Goal: Information Seeking & Learning: Learn about a topic

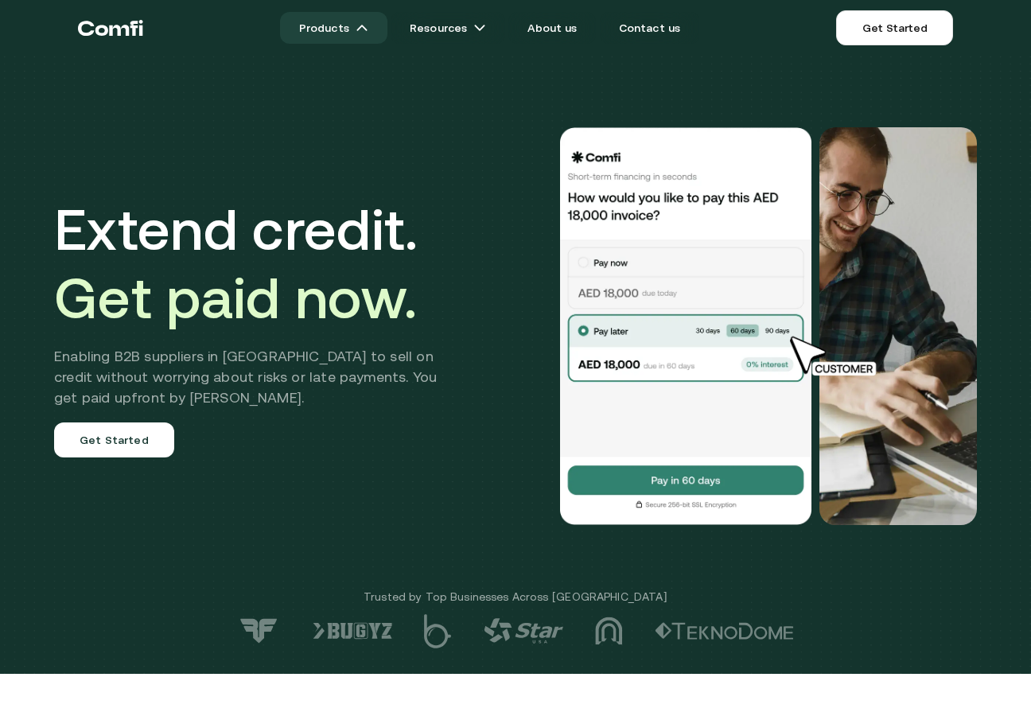
click at [363, 32] on img at bounding box center [362, 27] width 13 height 13
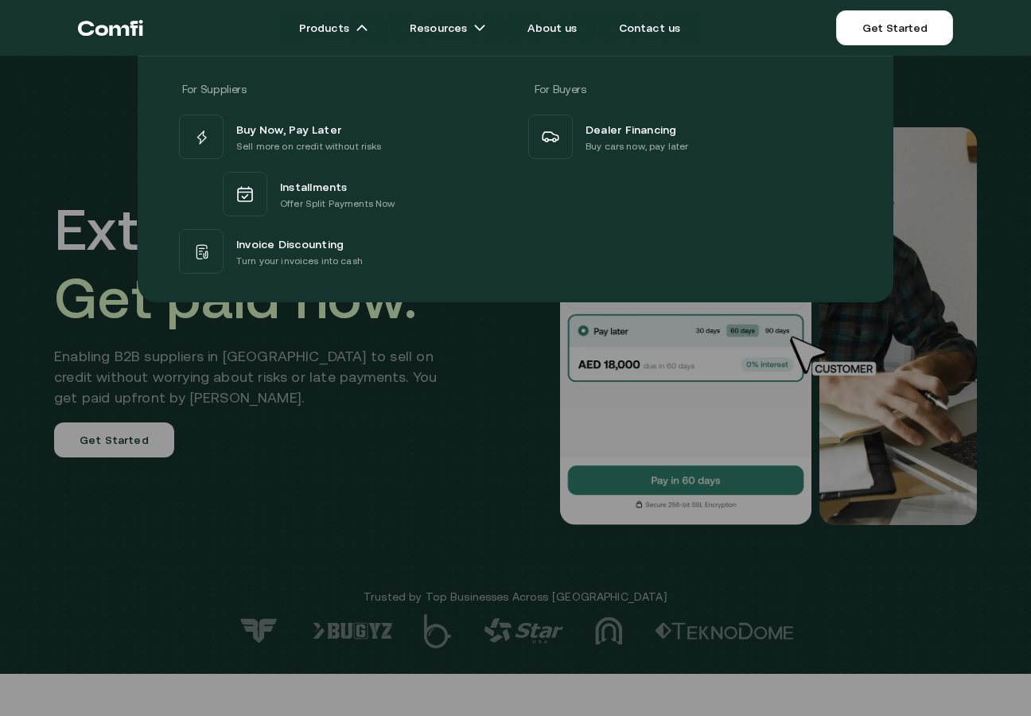
click at [314, 378] on div at bounding box center [515, 414] width 1031 height 716
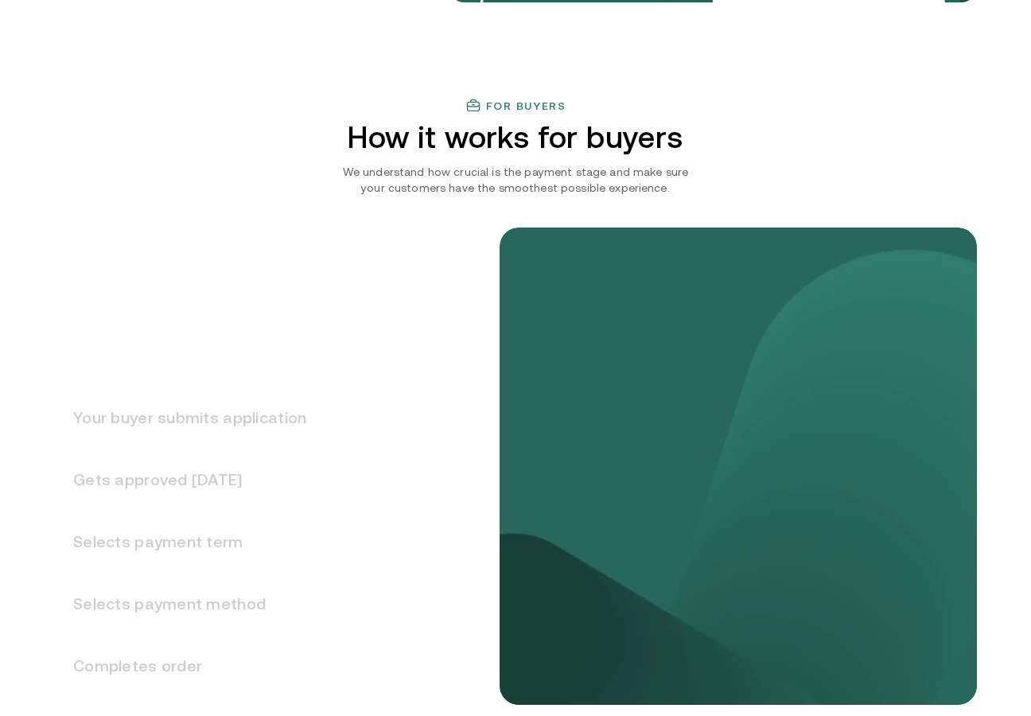
scroll to position [1810, 0]
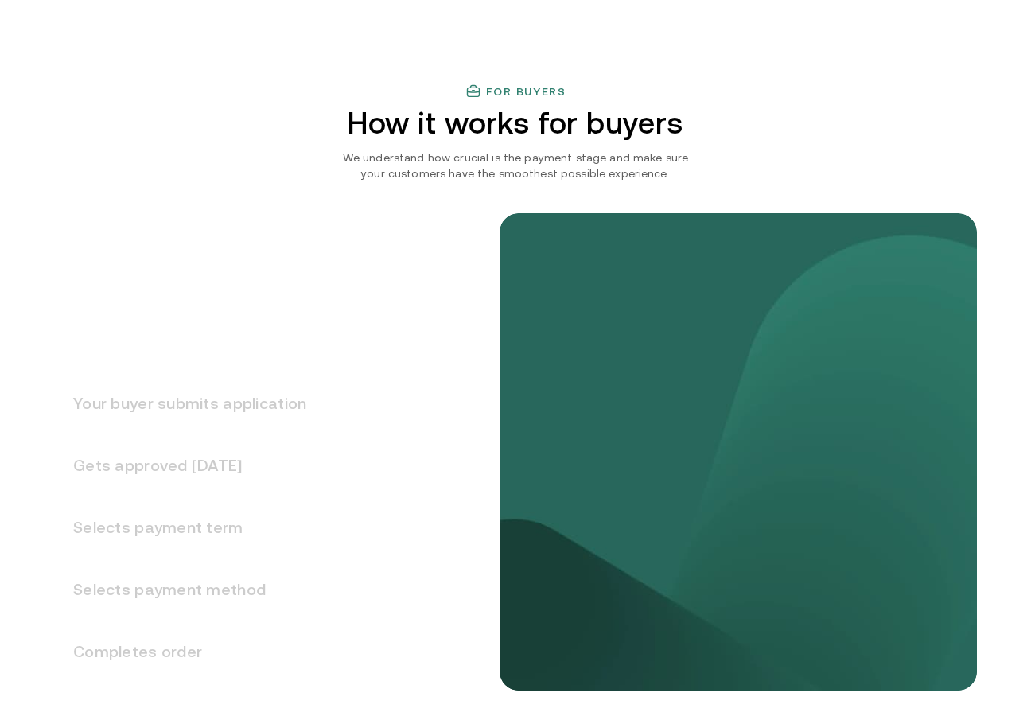
click at [271, 411] on h3 "Your buyer submits application" at bounding box center [180, 403] width 252 height 62
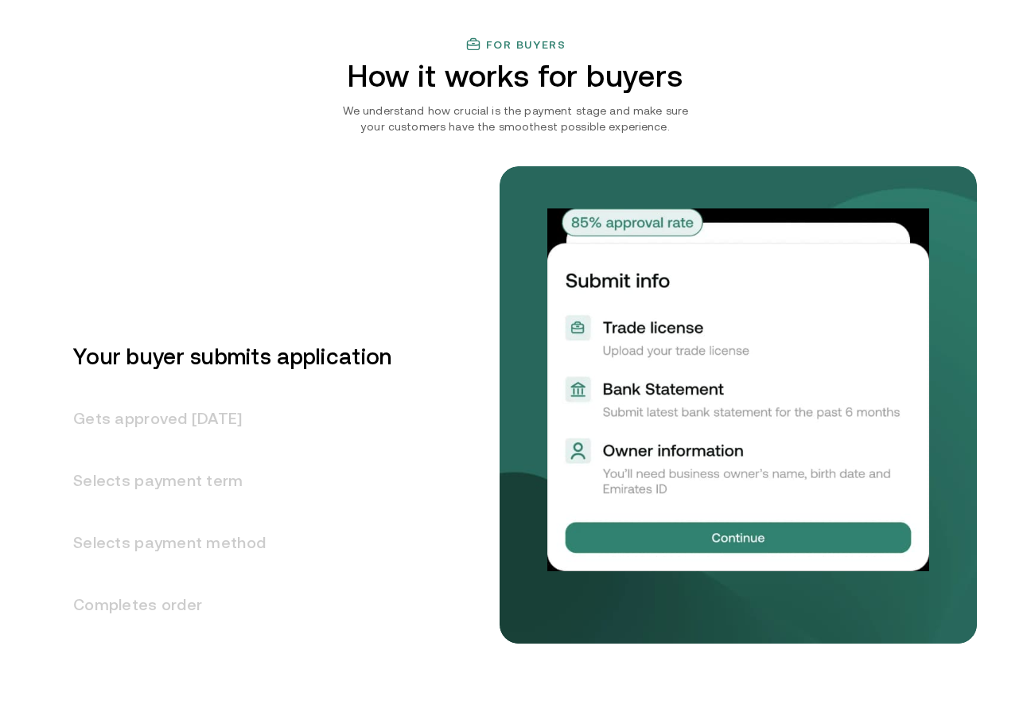
click at [224, 421] on h3 "Gets approved [DATE]" at bounding box center [222, 419] width 337 height 62
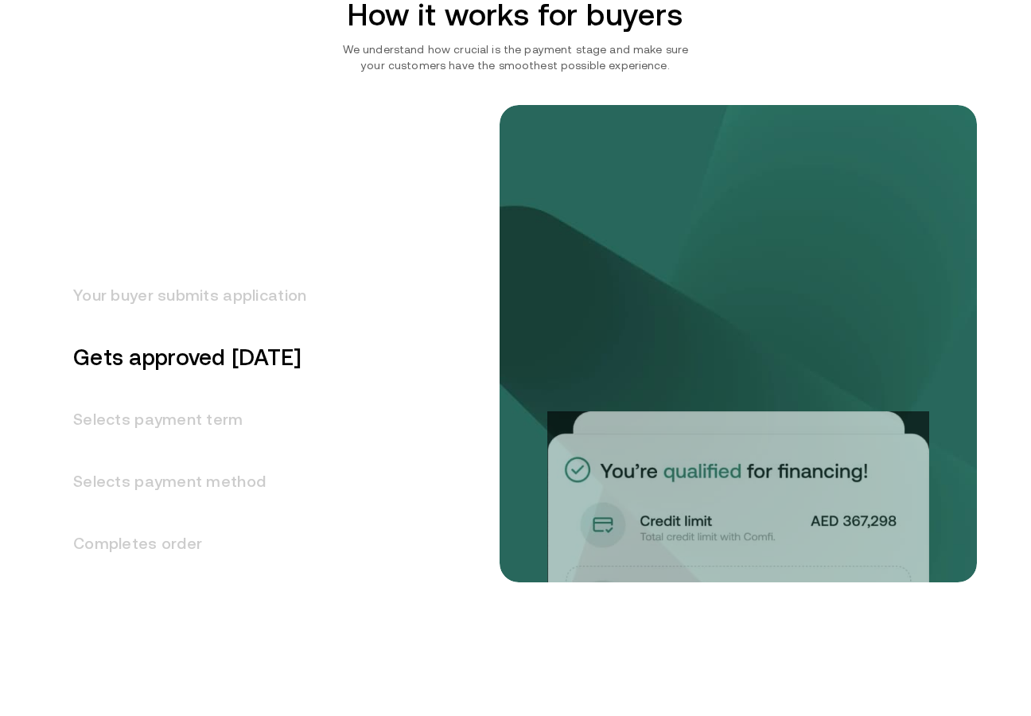
scroll to position [1919, 0]
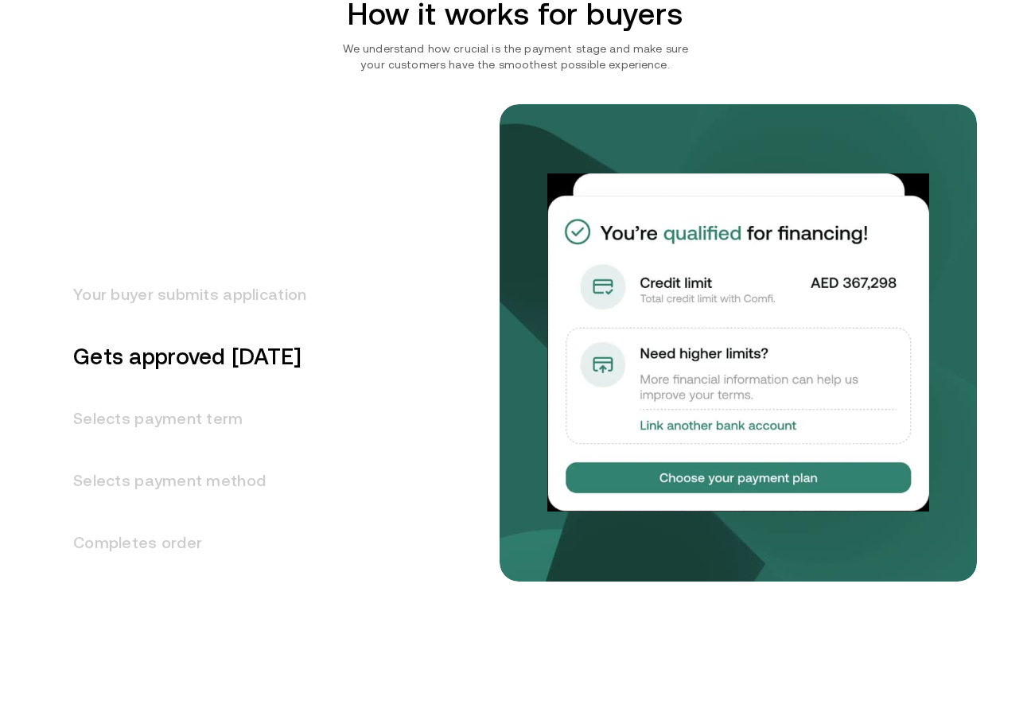
click at [187, 419] on h3 "Selects payment term" at bounding box center [180, 419] width 252 height 62
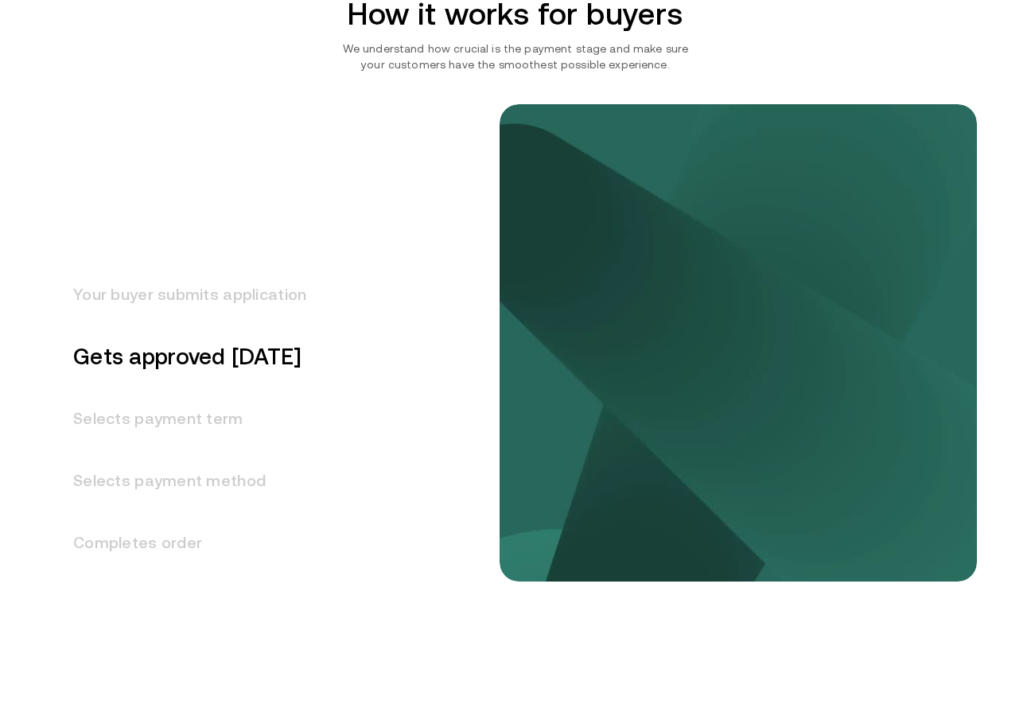
scroll to position [1981, 0]
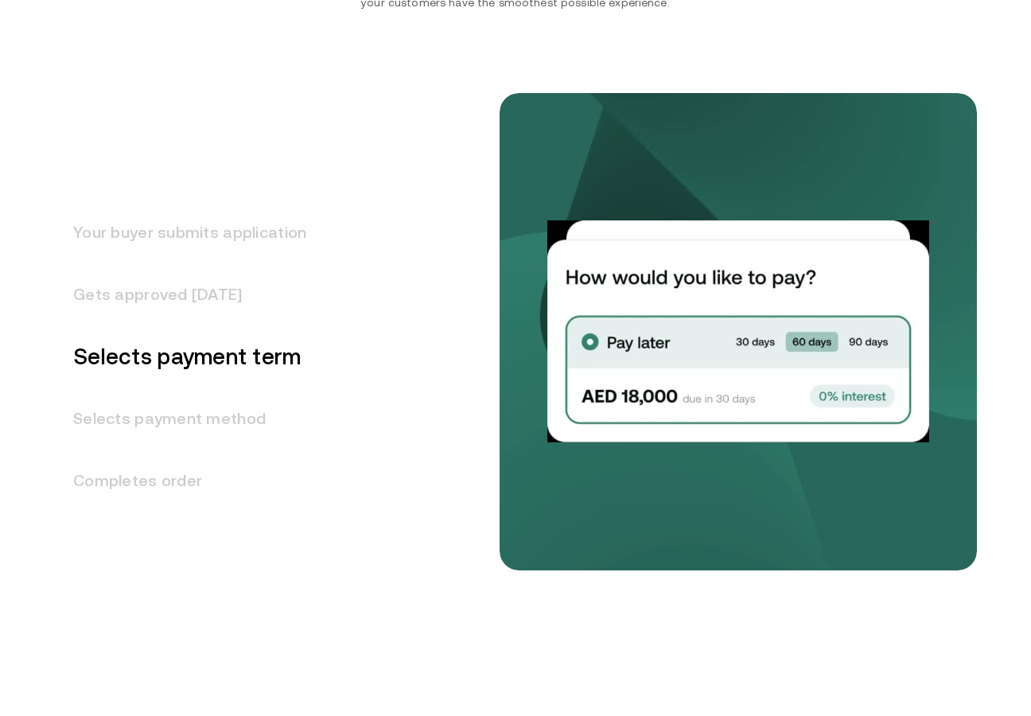
click at [195, 431] on h3 "Selects payment method" at bounding box center [180, 419] width 252 height 62
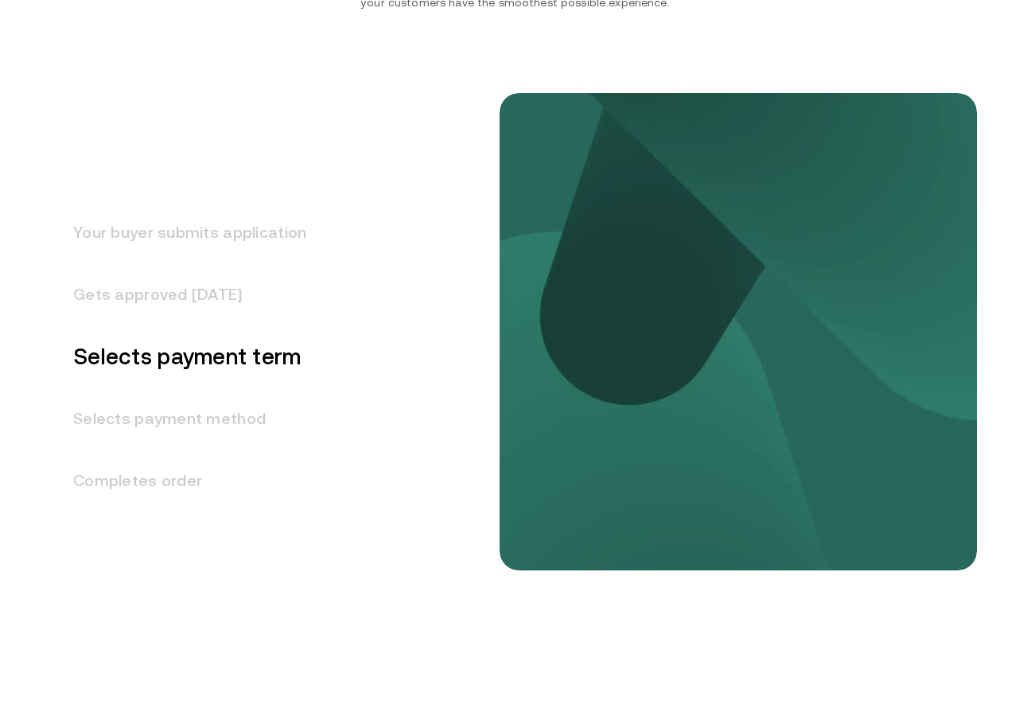
scroll to position [2043, 0]
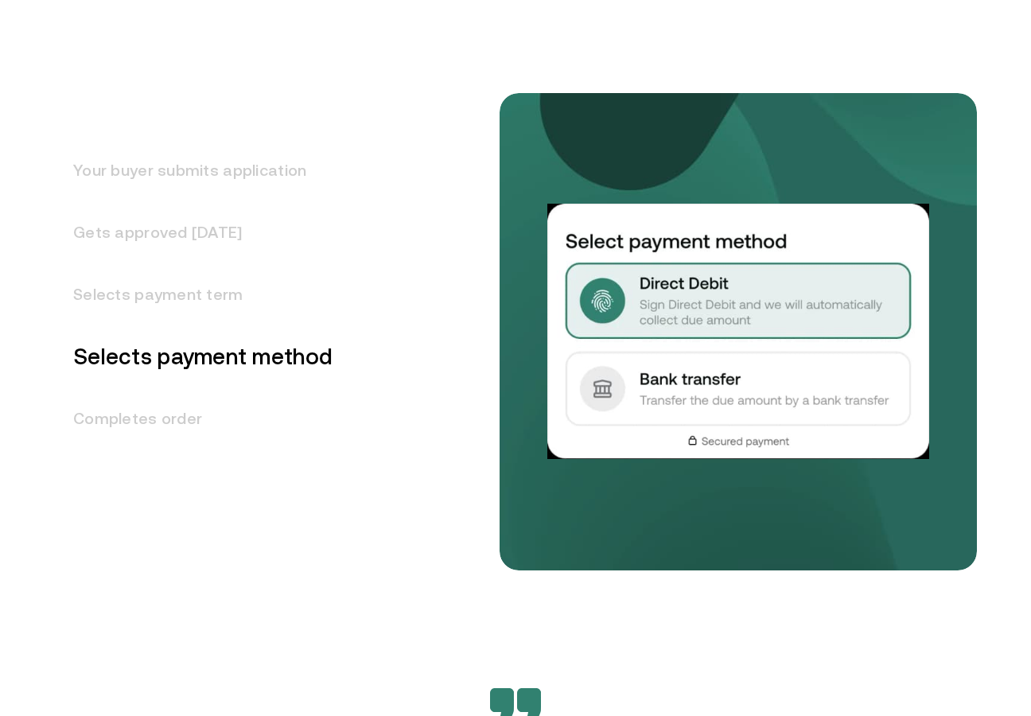
click at [182, 430] on h3 "Completes order" at bounding box center [193, 419] width 279 height 62
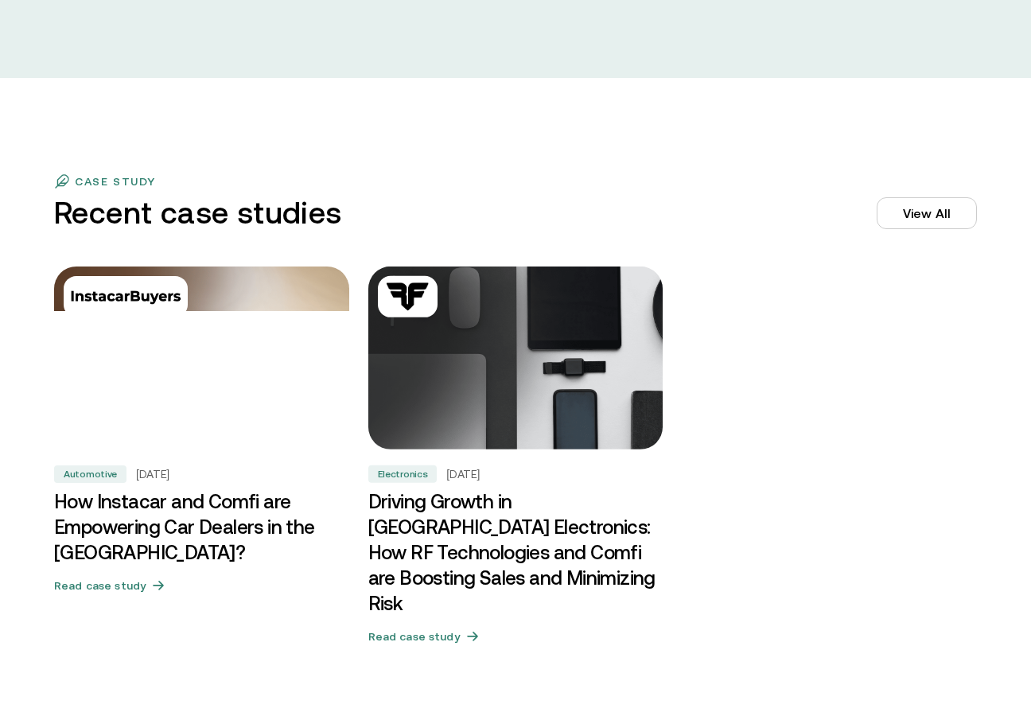
scroll to position [4751, 0]
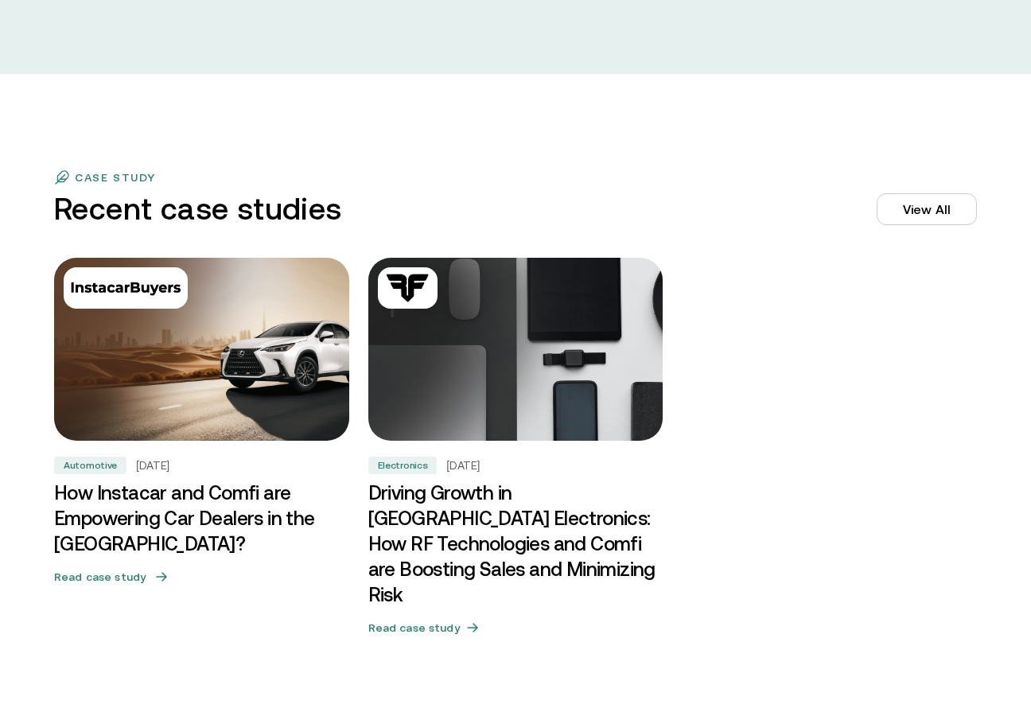
click at [332, 368] on img at bounding box center [202, 350] width 310 height 193
